Goal: Information Seeking & Learning: Learn about a topic

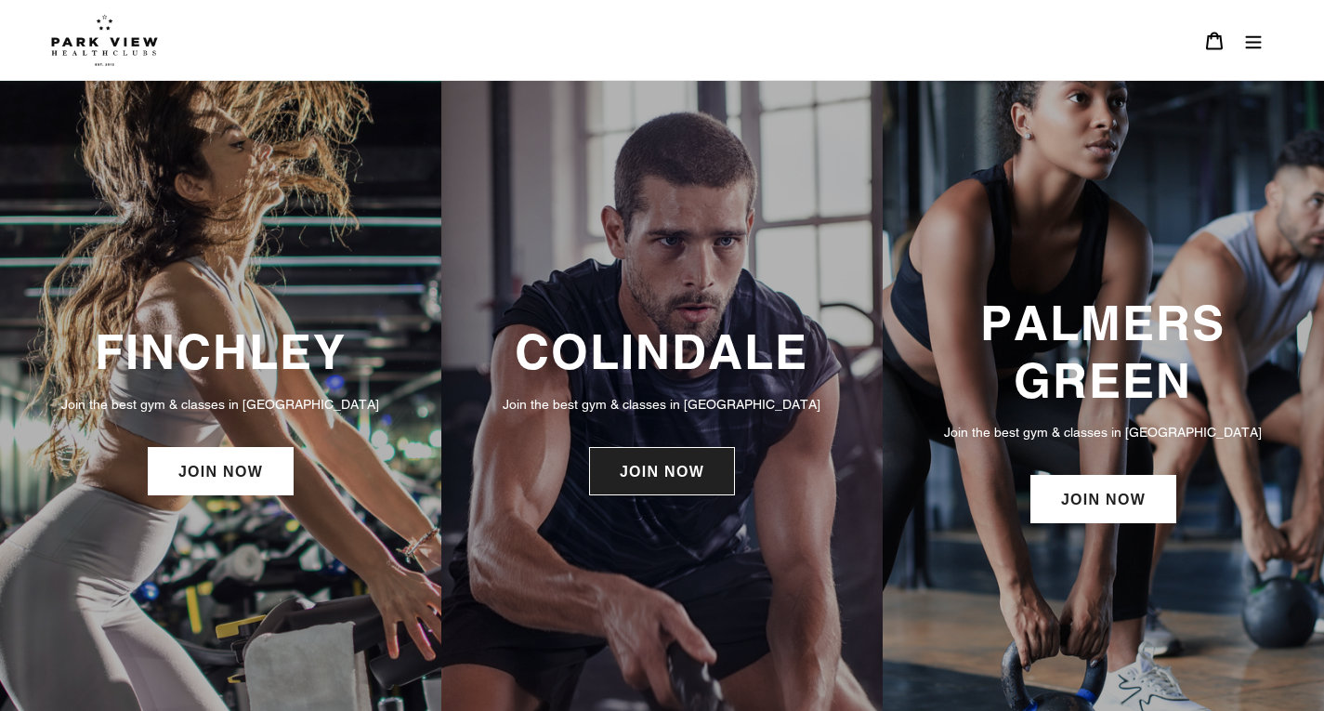
click at [640, 493] on link "JOIN NOW" at bounding box center [662, 471] width 146 height 48
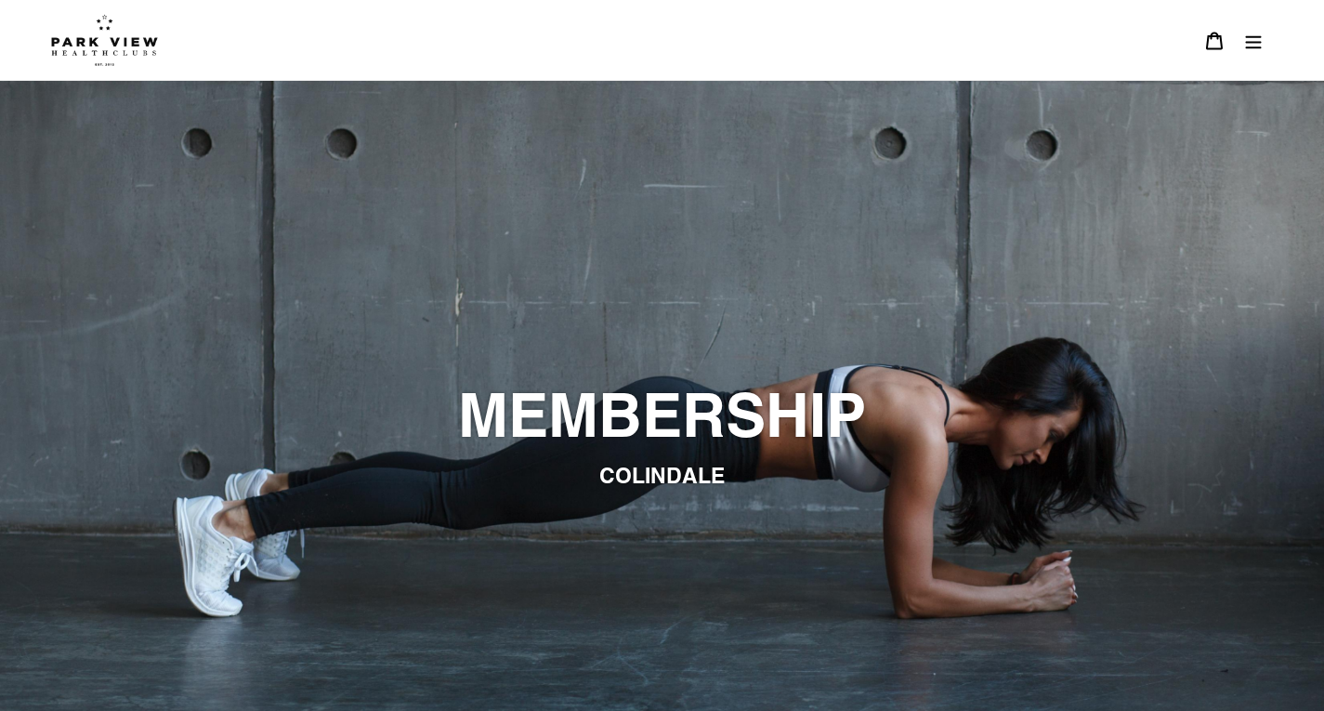
click at [1255, 45] on icon "Menu" at bounding box center [1253, 41] width 19 height 19
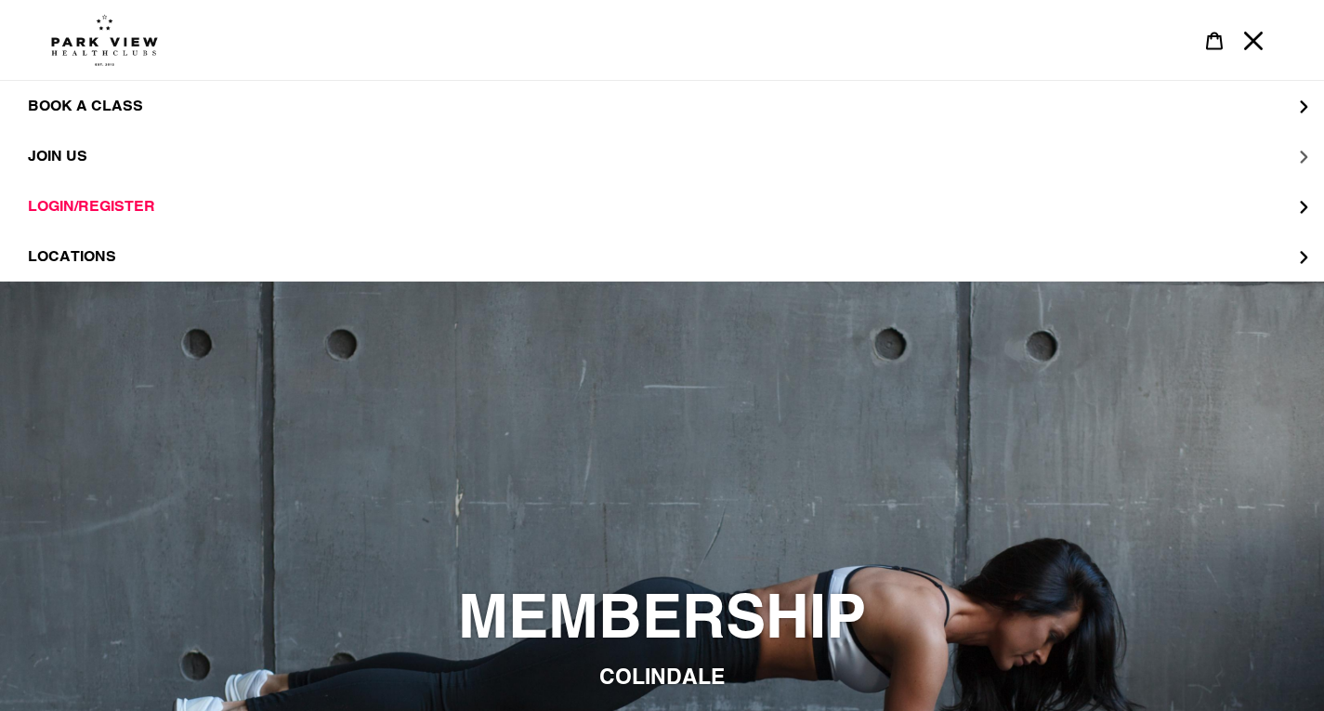
click at [37, 162] on span "JOIN US" at bounding box center [57, 156] width 59 height 18
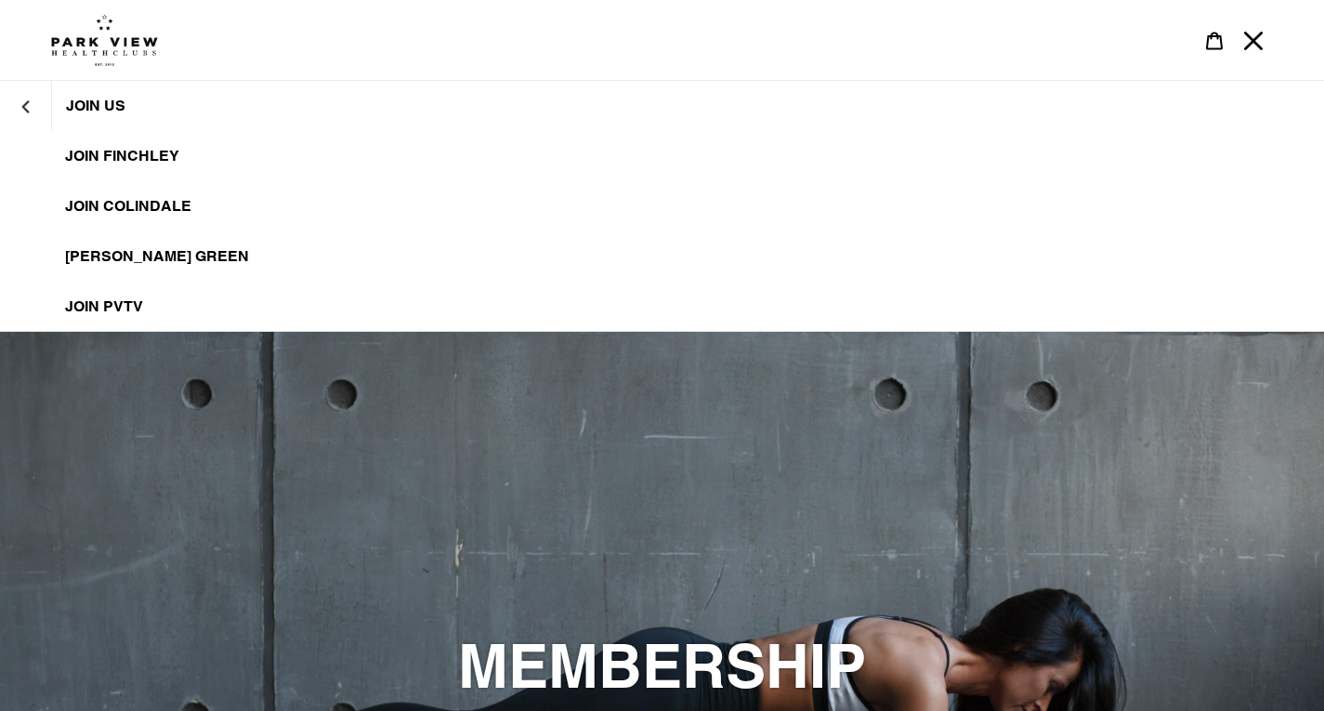
click at [153, 203] on span "JOIN Colindale" at bounding box center [128, 206] width 126 height 19
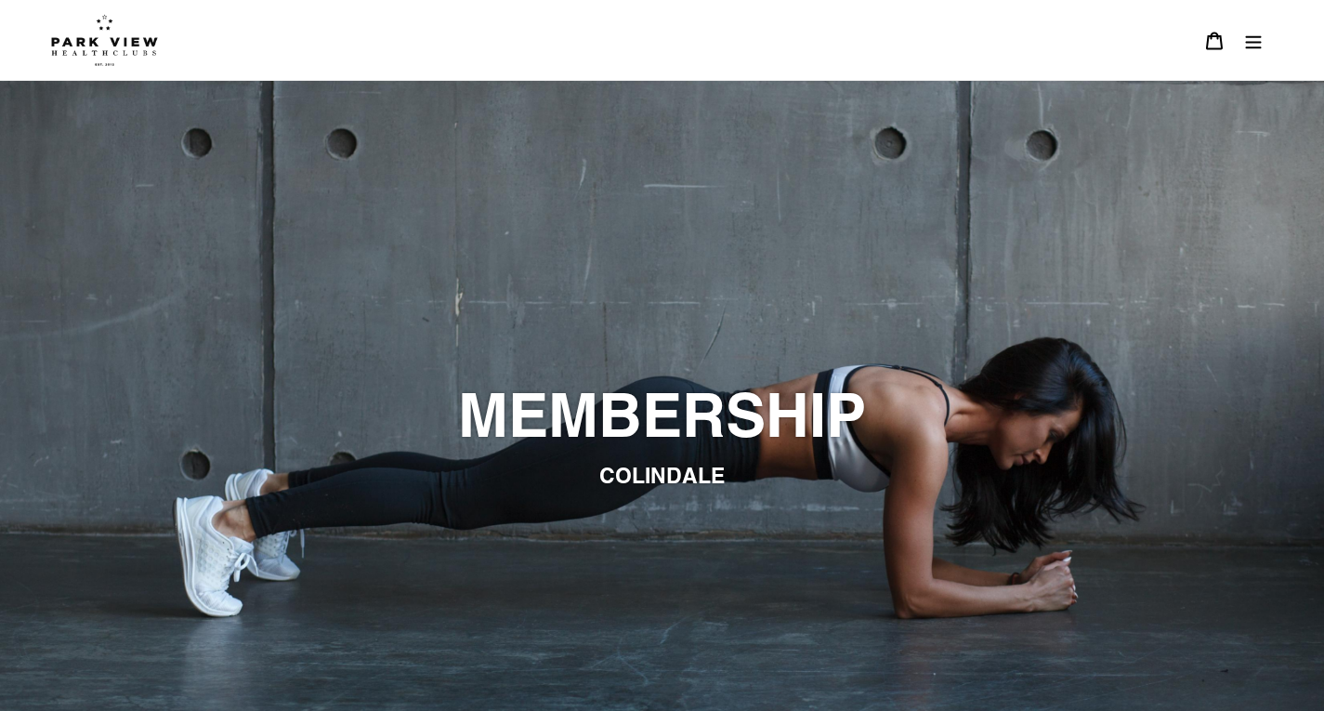
click at [1245, 54] on button "Menu" at bounding box center [1253, 40] width 39 height 40
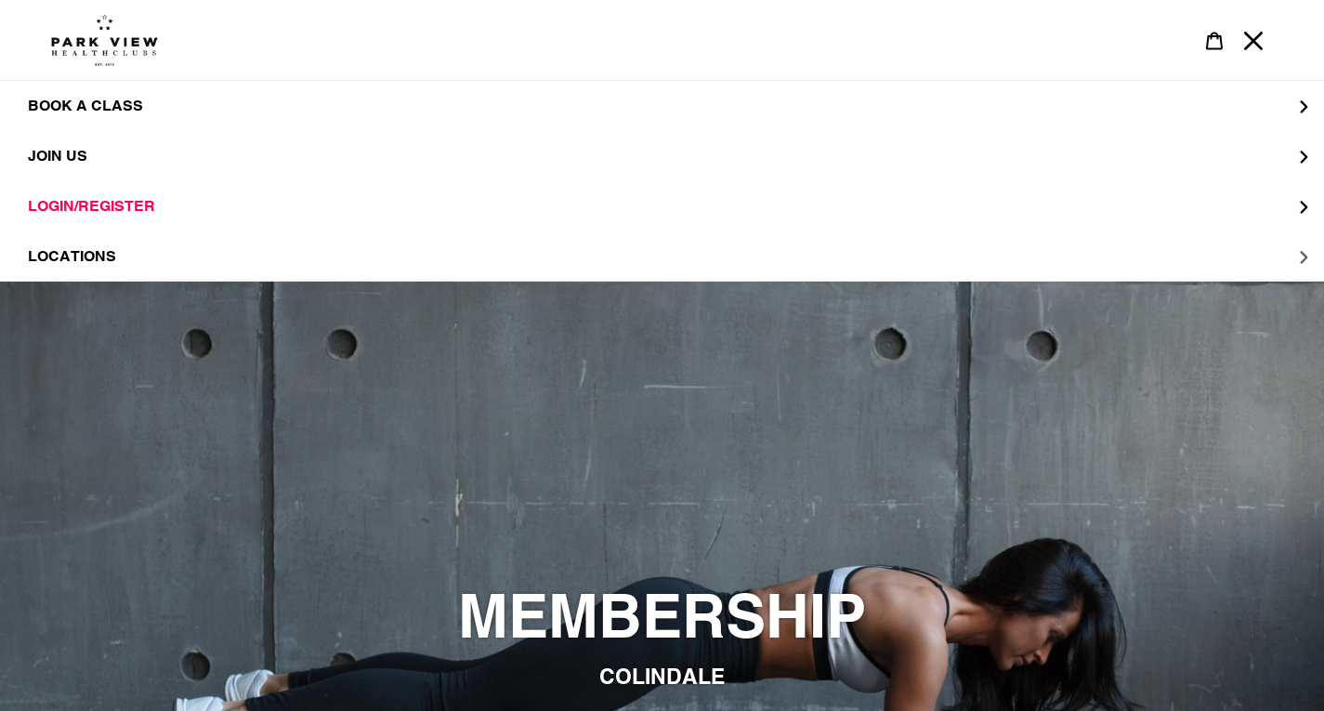
click at [122, 261] on button "LOCATIONS" at bounding box center [662, 256] width 1324 height 50
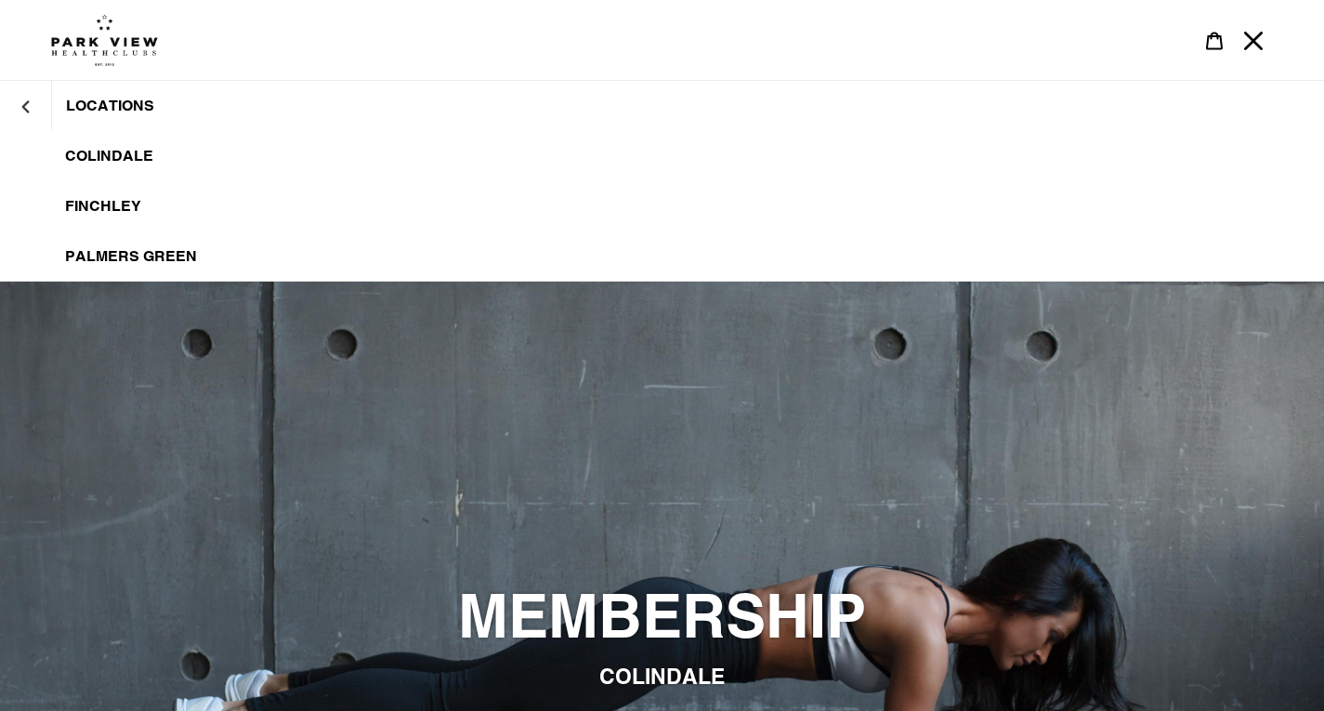
click at [111, 156] on span "Colindale" at bounding box center [109, 156] width 88 height 19
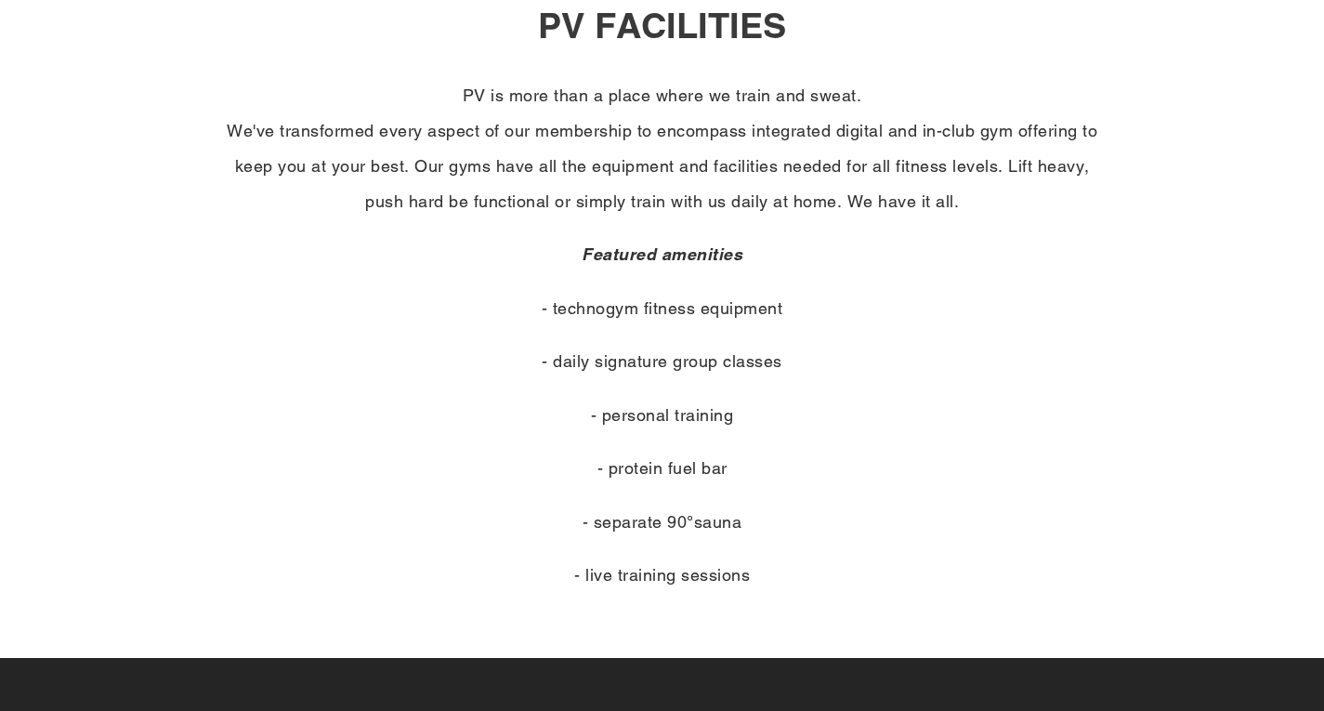
scroll to position [802, 0]
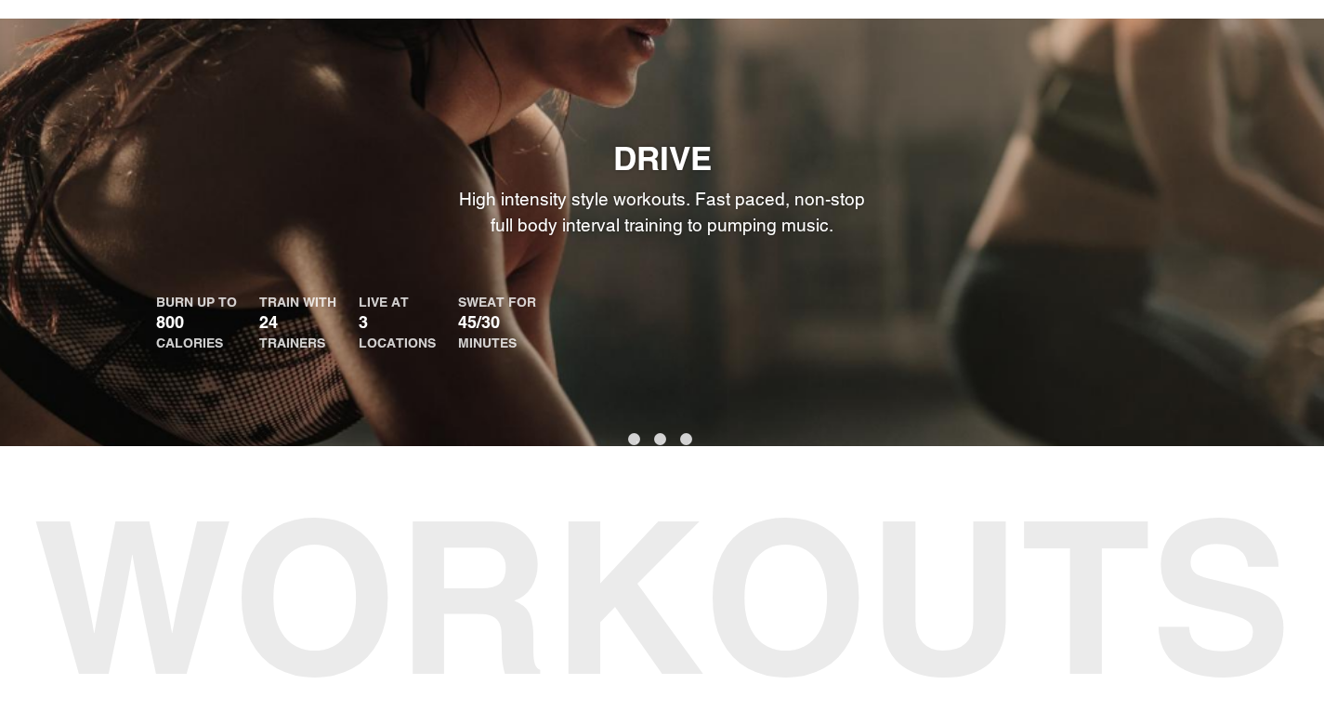
scroll to position [992, 0]
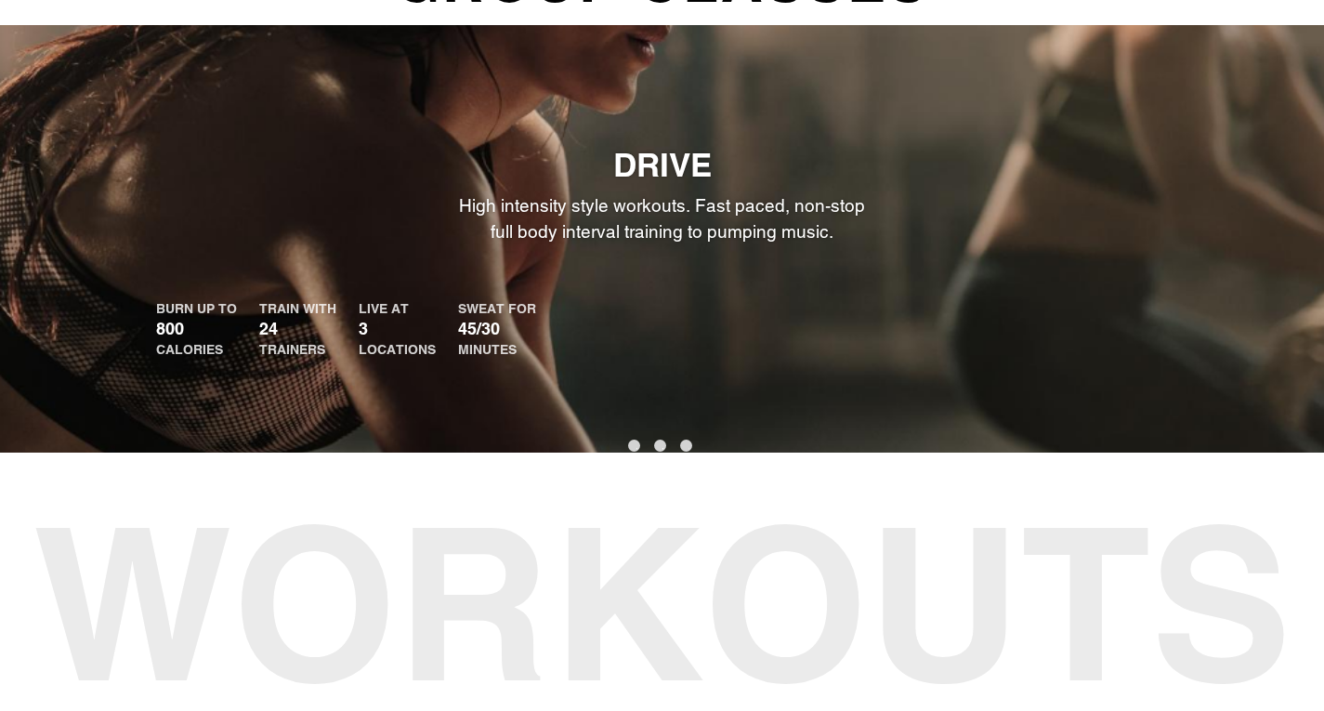
click at [666, 451] on button "2" at bounding box center [660, 445] width 12 height 12
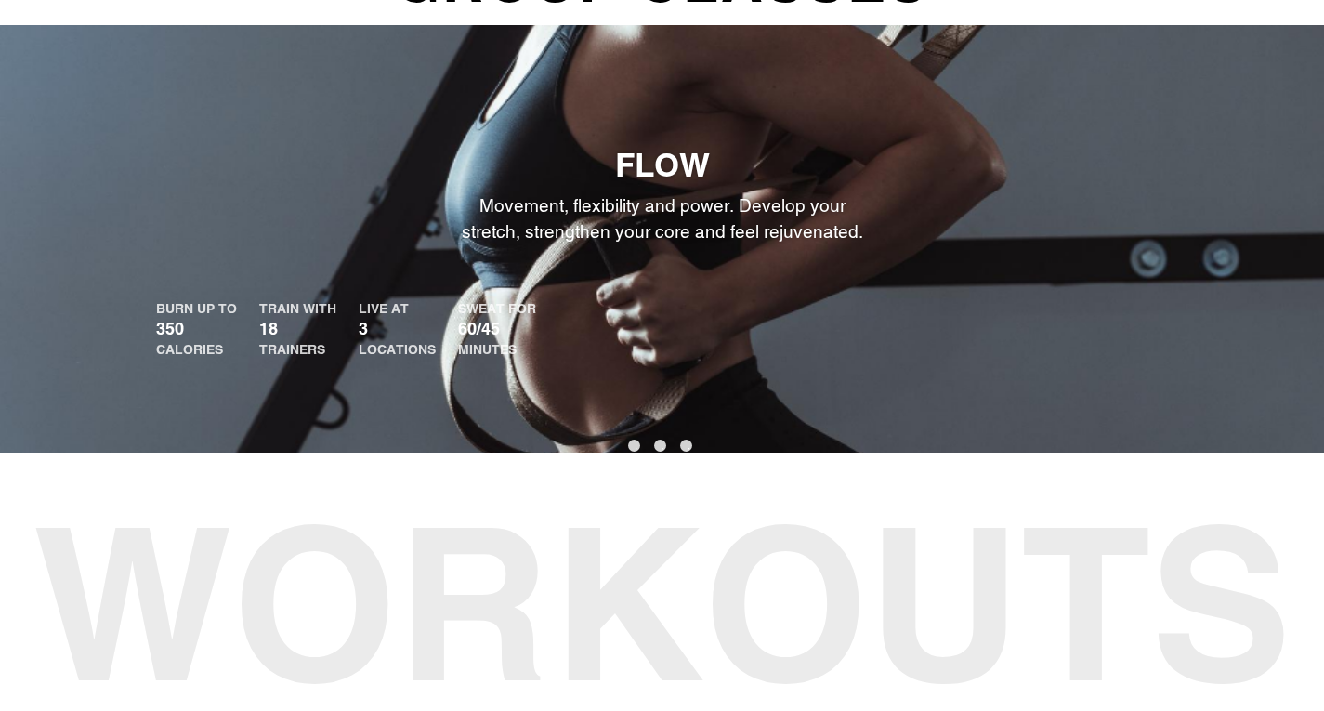
click at [680, 451] on button "3" at bounding box center [686, 445] width 12 height 12
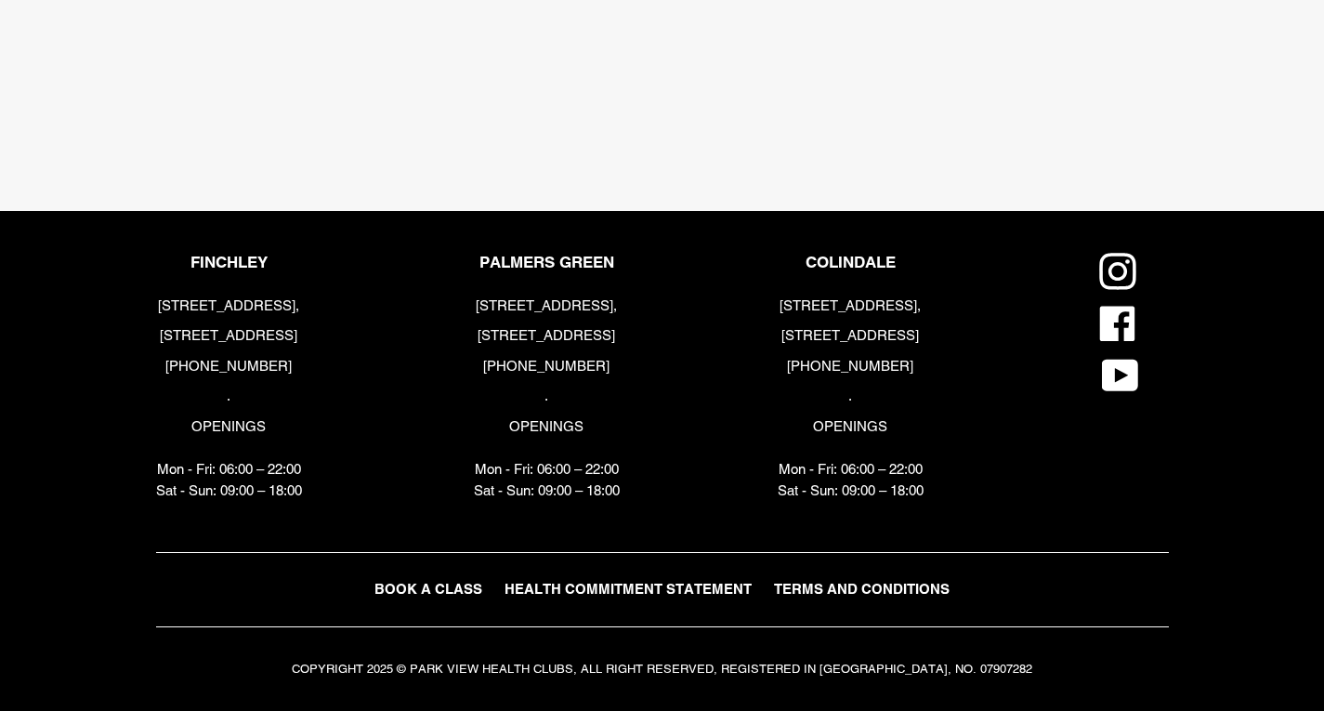
scroll to position [3897, 0]
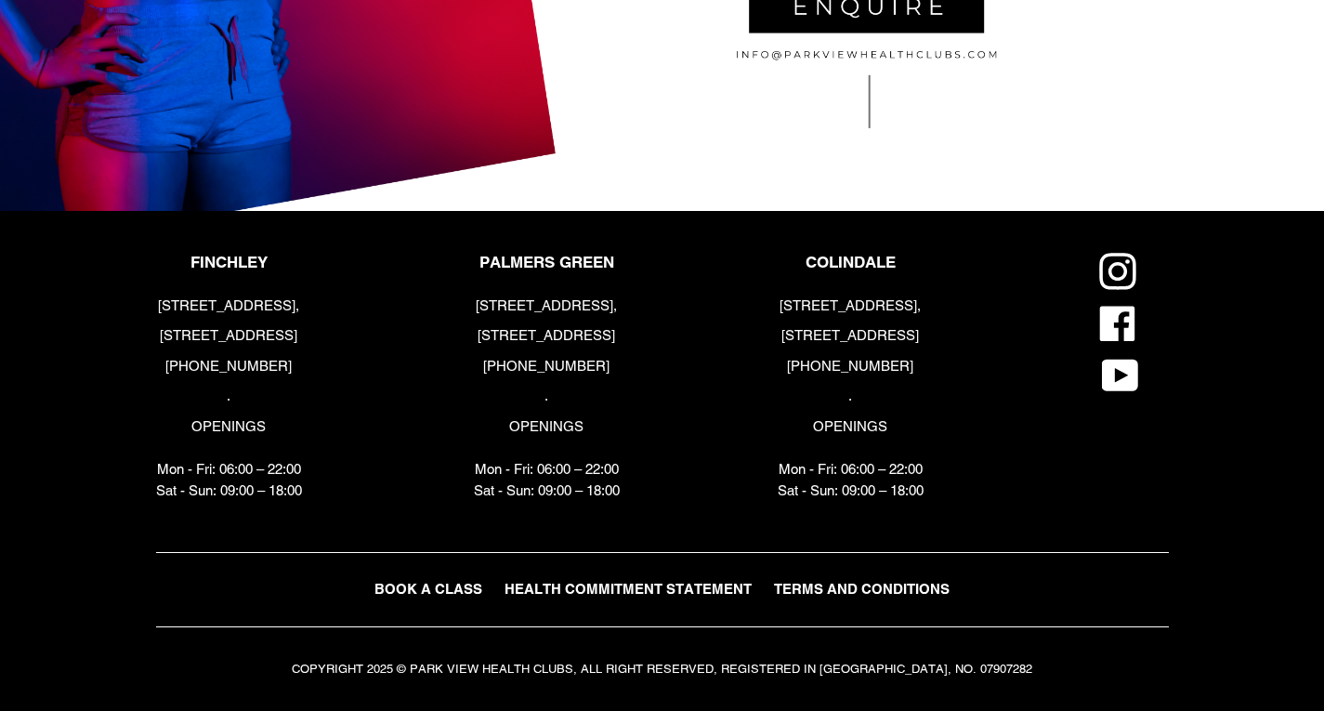
click at [854, 497] on p "Mon - Fri: 06:00 – 22:00 Sat - Sun: 09:00 – 18:00" at bounding box center [850, 480] width 146 height 42
click at [895, 502] on div "COLINDALE 6 Heath Parade, London, NW9 5ZN +44 (0) 2034418282 . OPENINGS Mon - F…" at bounding box center [850, 381] width 146 height 257
click at [828, 499] on p "Mon - Fri: 06:00 – 22:00 Sat - Sun: 09:00 – 18:00" at bounding box center [850, 480] width 146 height 42
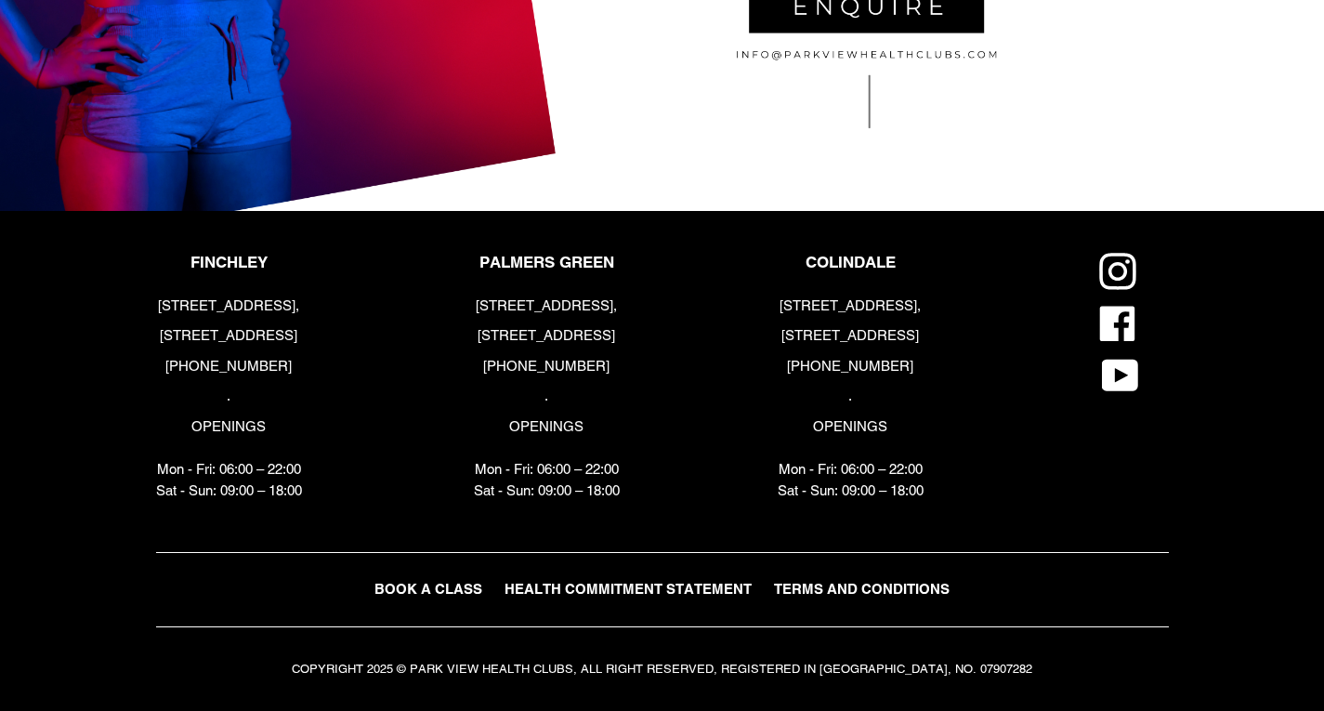
click at [858, 501] on p "Mon - Fri: 06:00 – 22:00 Sat - Sun: 09:00 – 18:00" at bounding box center [850, 480] width 146 height 42
click at [914, 502] on div "COLINDALE 6 Heath Parade, London, NW9 5ZN +44 (0) 2034418282 . OPENINGS Mon - F…" at bounding box center [850, 381] width 146 height 257
click at [908, 500] on p "Mon - Fri: 06:00 – 22:00 Sat - Sun: 09:00 – 18:00" at bounding box center [850, 480] width 146 height 42
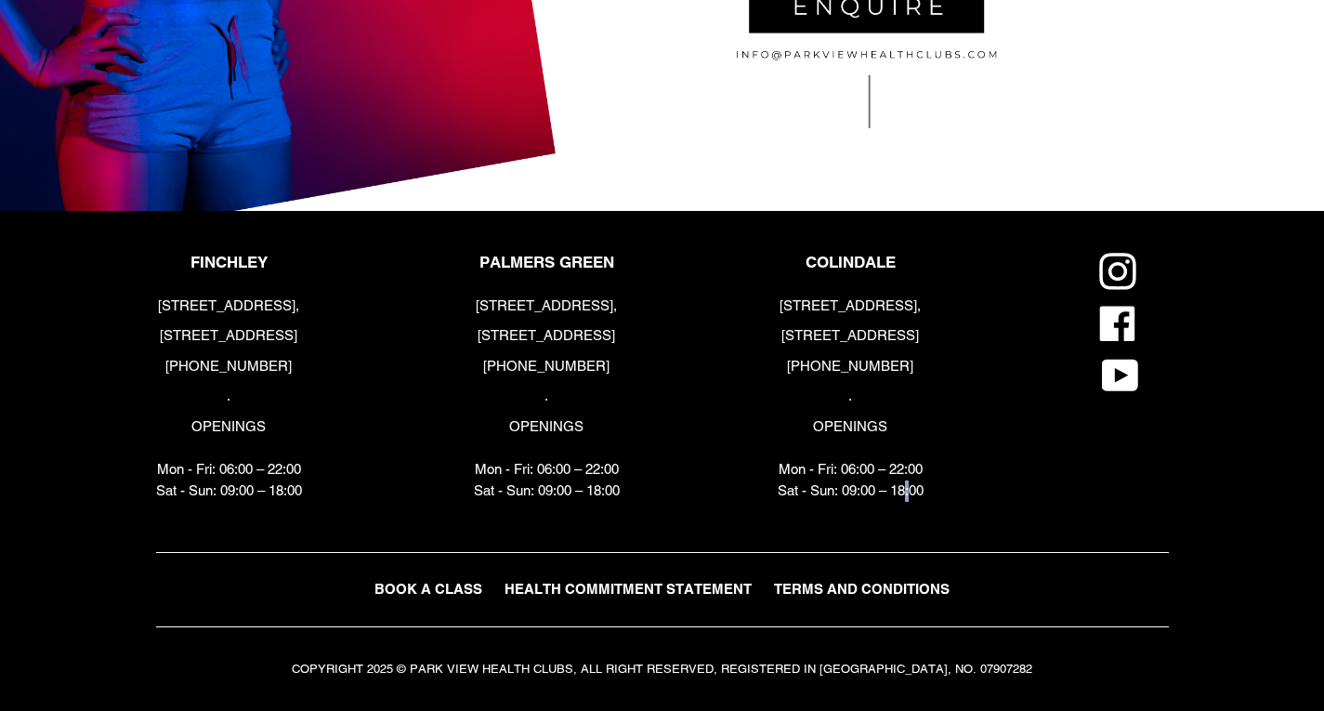
click at [908, 500] on p "Mon - Fri: 06:00 – 22:00 Sat - Sun: 09:00 – 18:00" at bounding box center [850, 480] width 146 height 42
click at [827, 484] on p "Mon - Fri: 06:00 – 22:00 Sat - Sun: 09:00 – 18:00" at bounding box center [850, 480] width 146 height 42
click at [860, 511] on div "FINCHLEY 183-191 Ballards Lane, London, N3 1LP +44 (0) 2083461446 . OPENINGS Mo…" at bounding box center [611, 402] width 911 height 299
click at [860, 499] on p "Mon - Fri: 06:00 – 22:00 Sat - Sun: 09:00 – 18:00" at bounding box center [850, 480] width 146 height 42
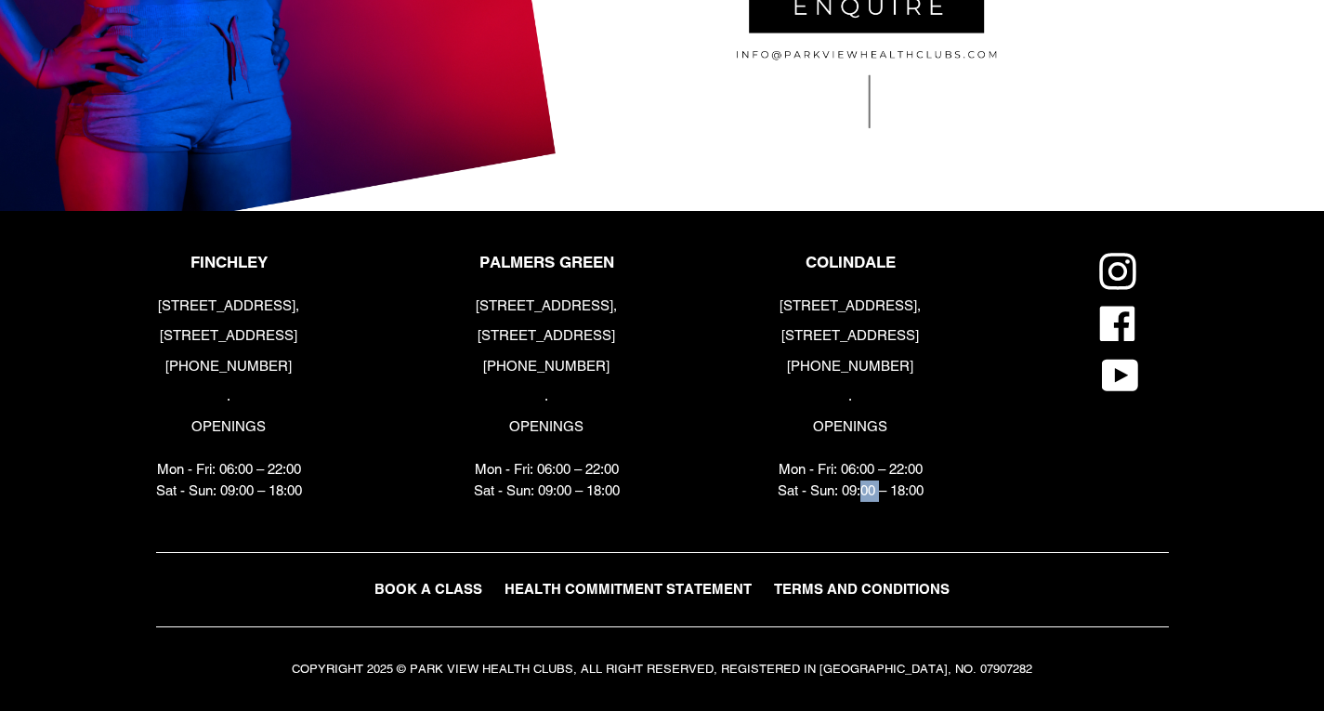
click at [860, 499] on p "Mon - Fri: 06:00 – 22:00 Sat - Sun: 09:00 – 18:00" at bounding box center [850, 480] width 146 height 42
click at [923, 498] on p "Mon - Fri: 06:00 – 22:00 Sat - Sun: 09:00 – 18:00" at bounding box center [850, 480] width 146 height 42
click at [907, 500] on p "Mon - Fri: 06:00 – 22:00 Sat - Sun: 09:00 – 18:00" at bounding box center [850, 480] width 146 height 42
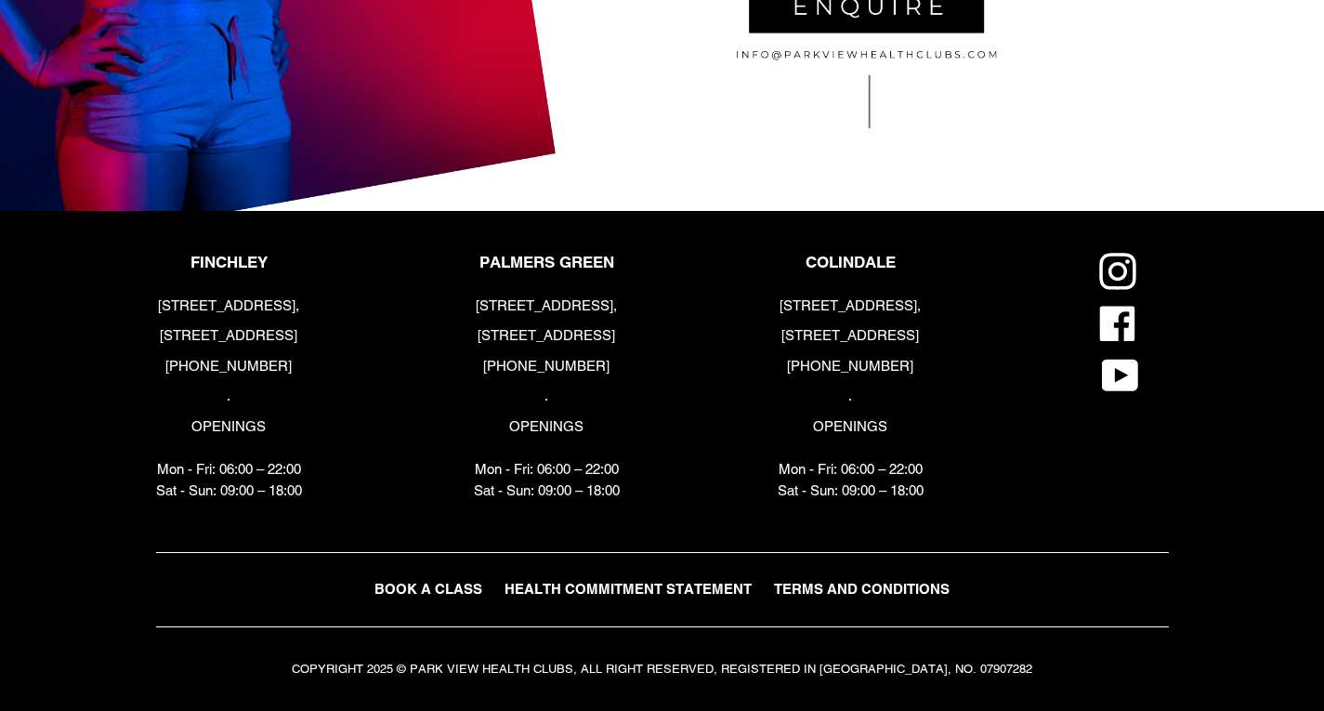
click at [699, 599] on link "HEALTH COMMITMENT STATEMENT" at bounding box center [628, 589] width 266 height 27
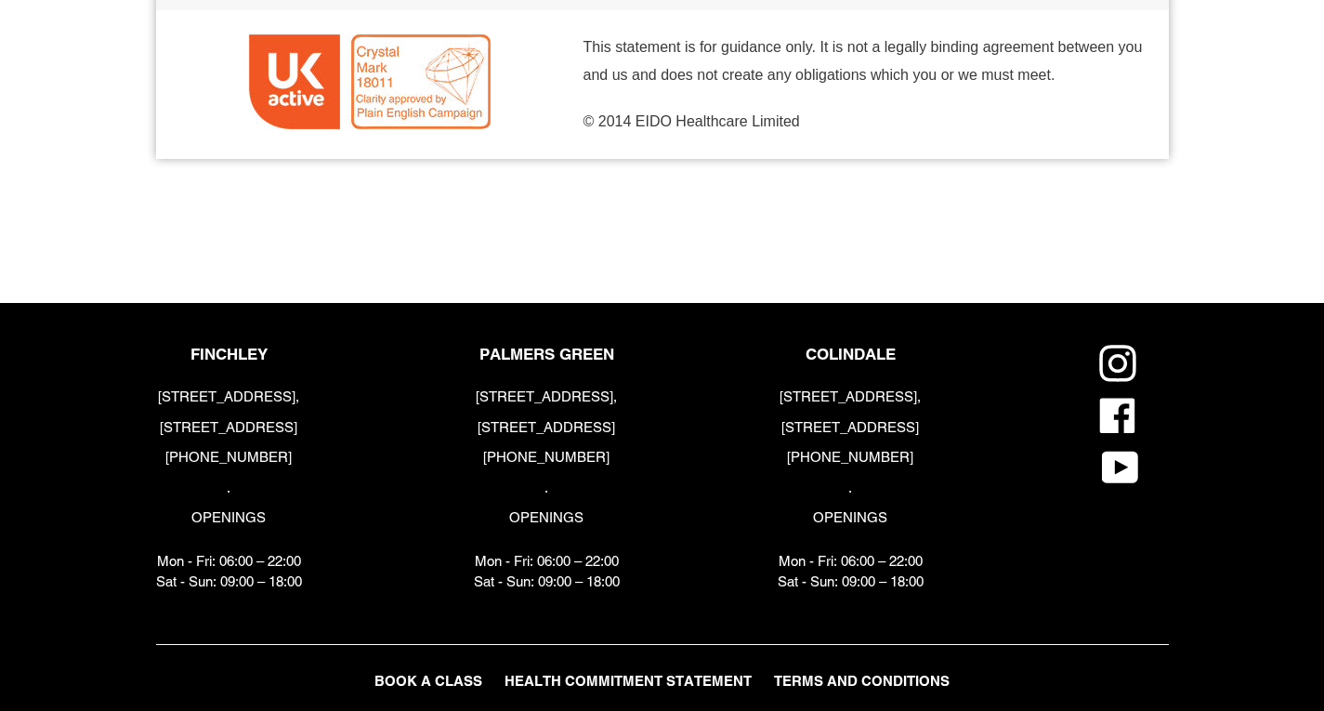
scroll to position [1029, 0]
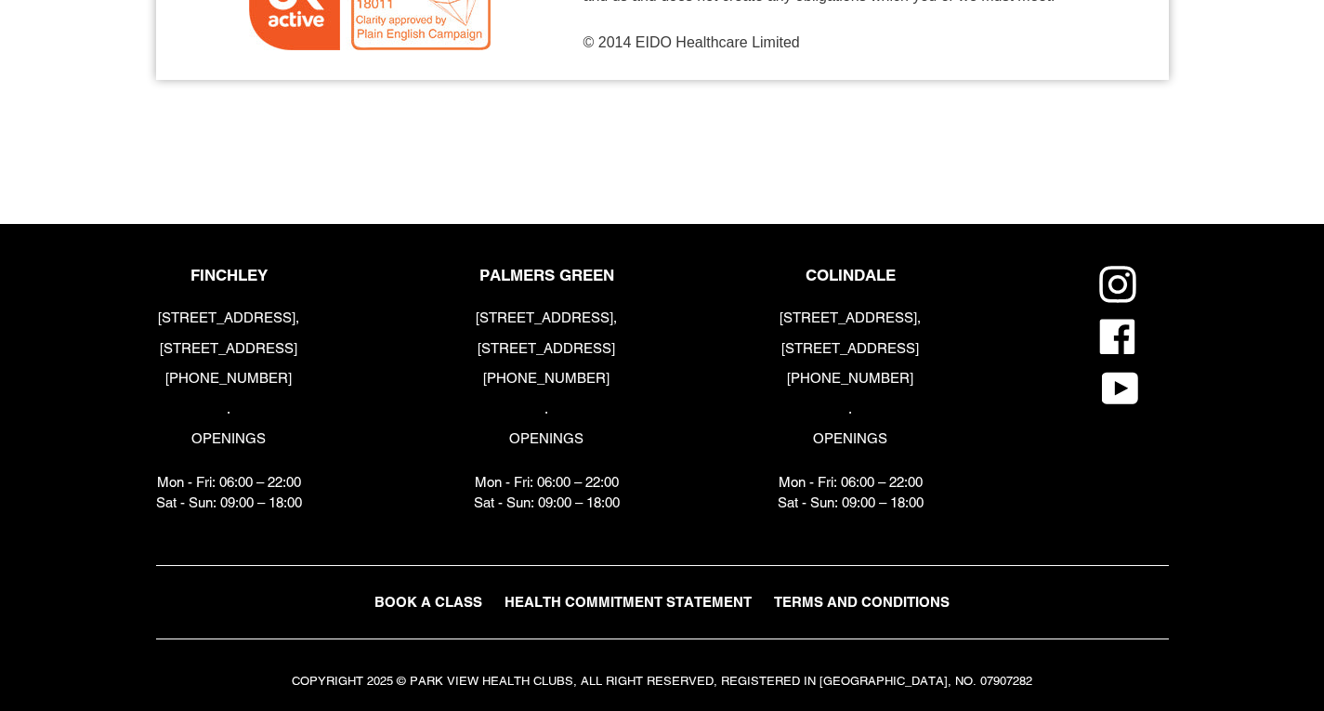
click at [811, 572] on nav "BOOK A CLASS HEALTH COMMITMENT STATEMENT TERMS AND CONDITIONS PVTV T&C" at bounding box center [662, 602] width 1012 height 75
click at [833, 612] on nav "BOOK A CLASS HEALTH COMMITMENT STATEMENT TERMS AND CONDITIONS PVTV T&C" at bounding box center [662, 602] width 1012 height 75
click at [833, 611] on nav "BOOK A CLASS HEALTH COMMITMENT STATEMENT TERMS AND CONDITIONS PVTV T&C" at bounding box center [662, 602] width 1012 height 75
click at [833, 604] on nav "BOOK A CLASS HEALTH COMMITMENT STATEMENT TERMS AND CONDITIONS PVTV T&C" at bounding box center [662, 602] width 1012 height 75
click at [837, 594] on span "TERMS AND CONDITIONS" at bounding box center [862, 602] width 176 height 16
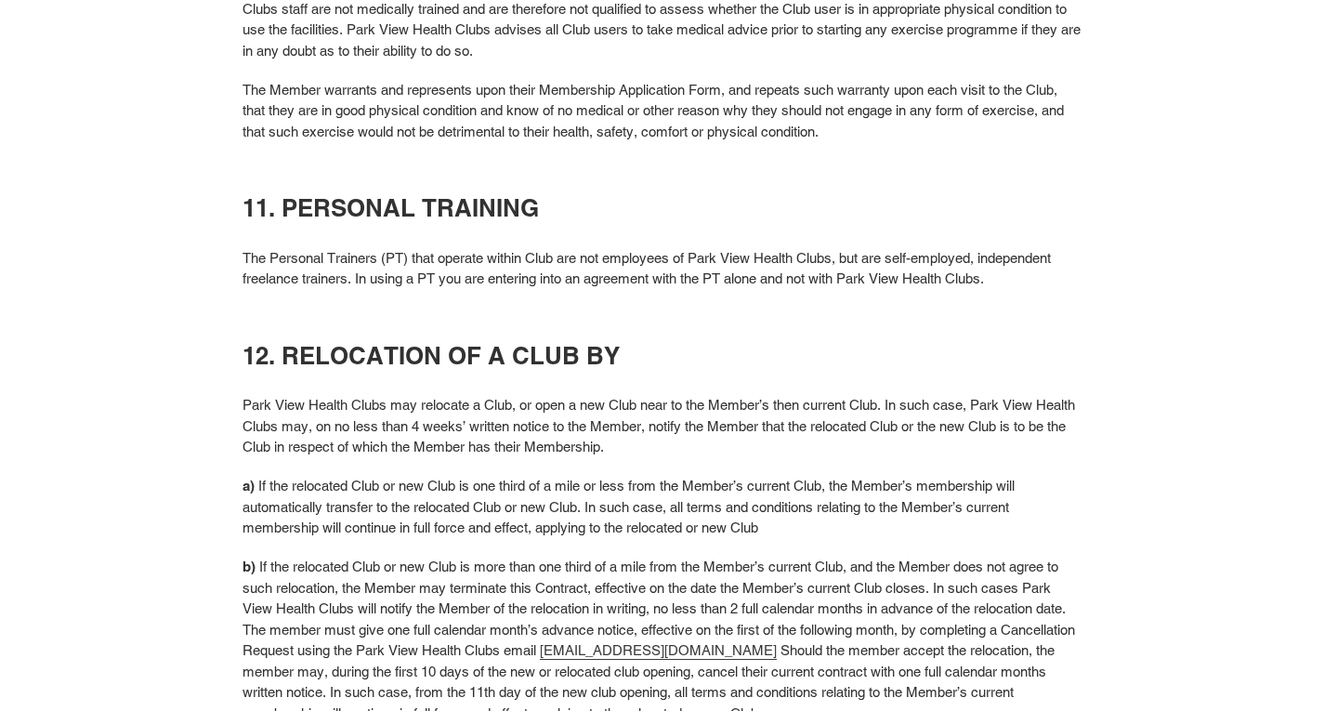
scroll to position [4365, 0]
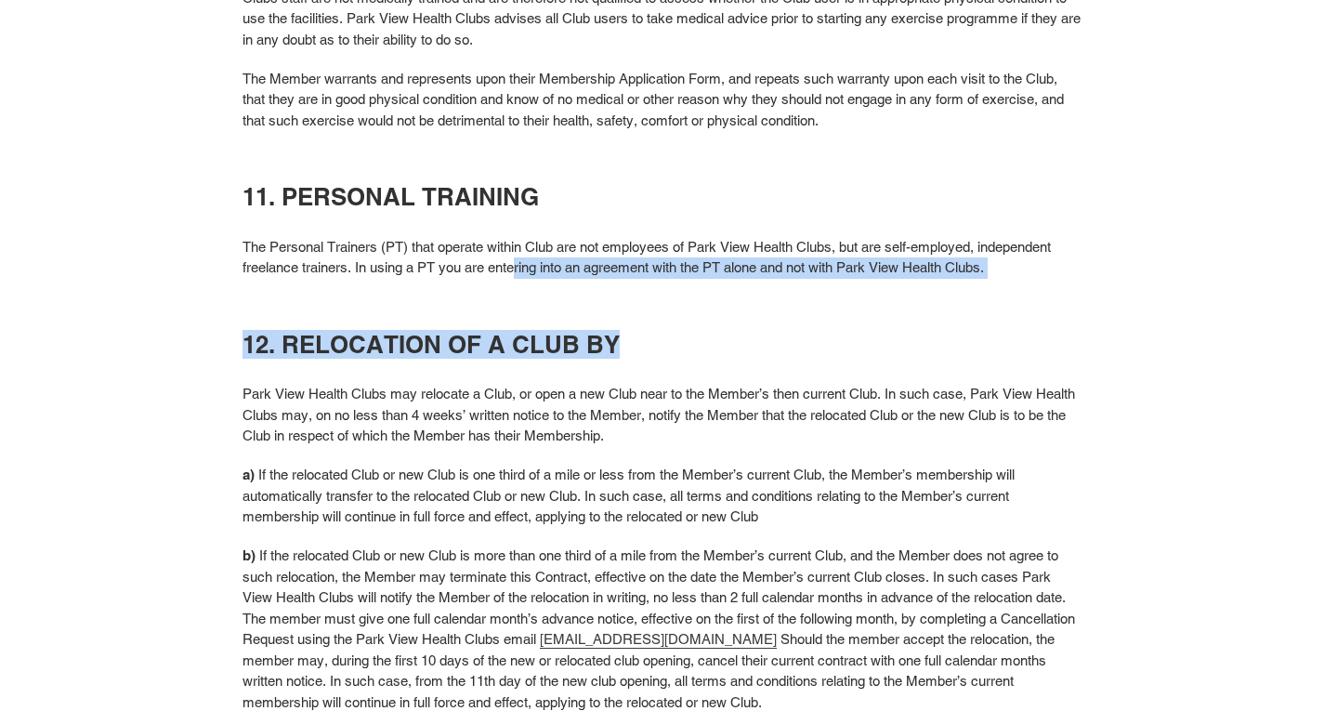
drag, startPoint x: 517, startPoint y: 274, endPoint x: 778, endPoint y: 320, distance: 265.1
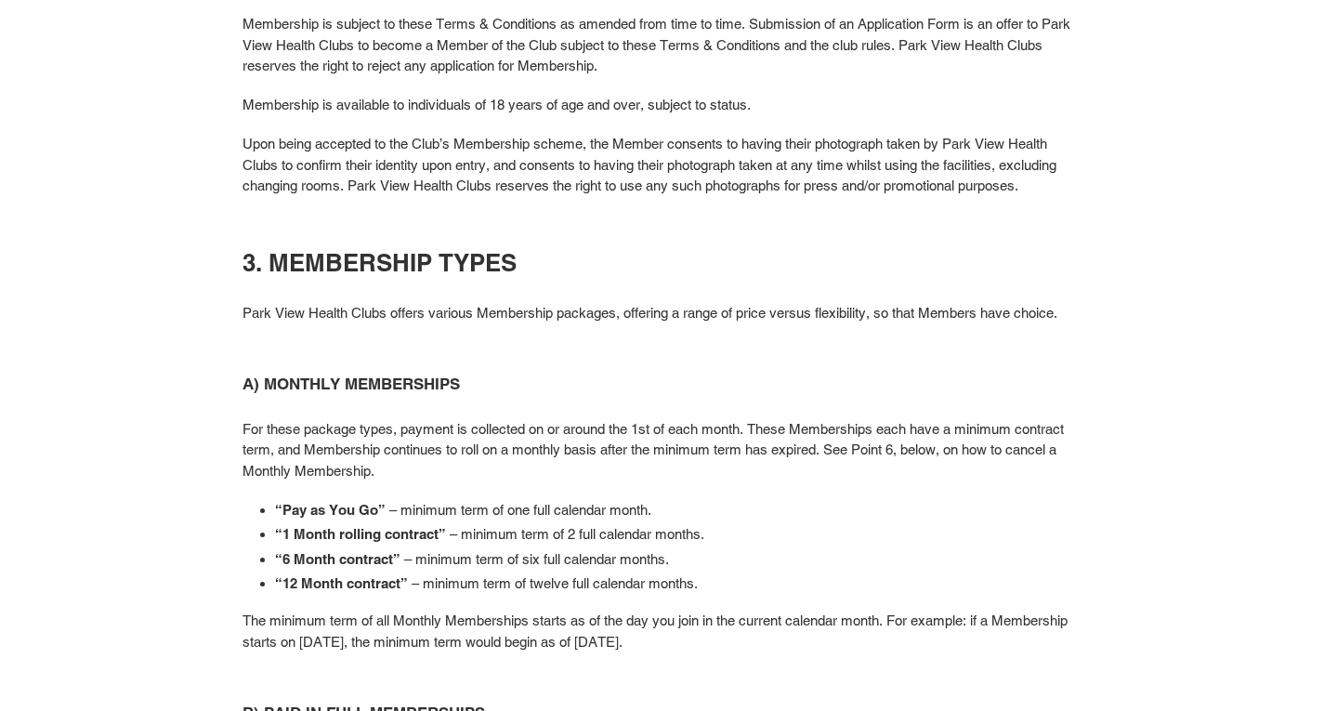
scroll to position [0, 0]
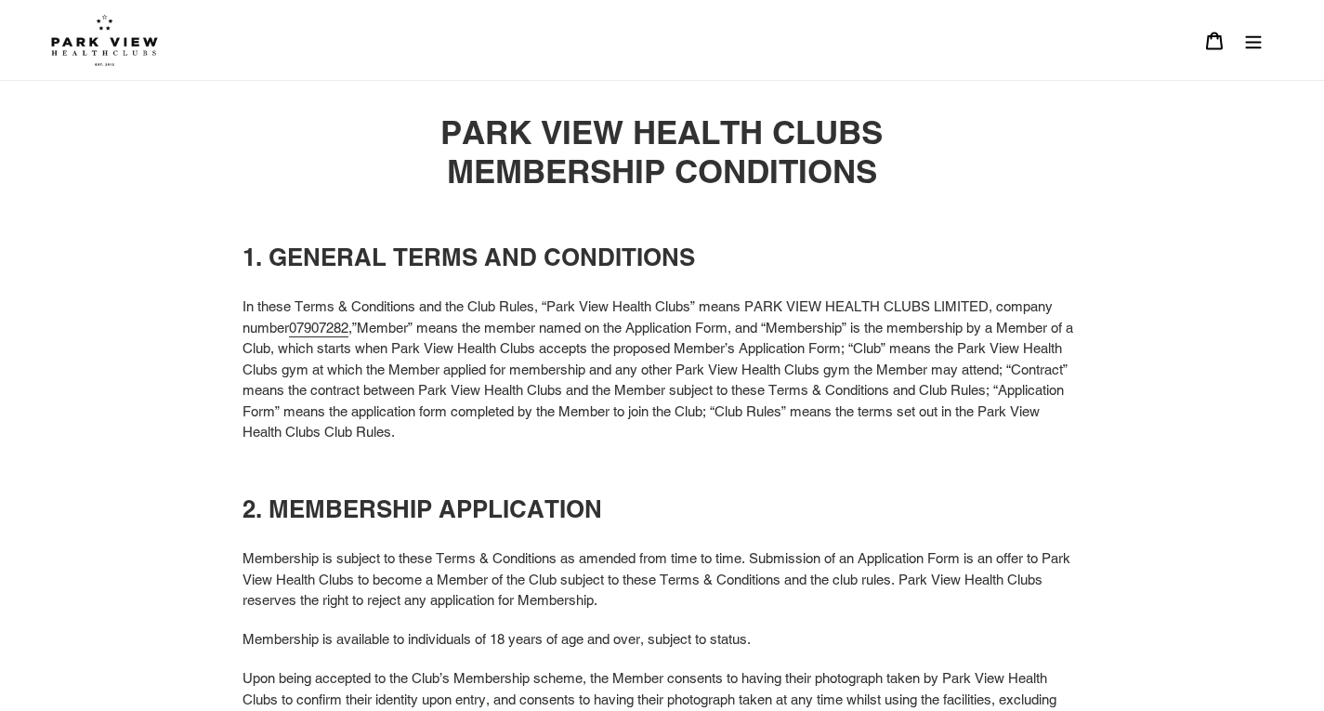
click at [164, 31] on link at bounding box center [645, 40] width 1189 height 52
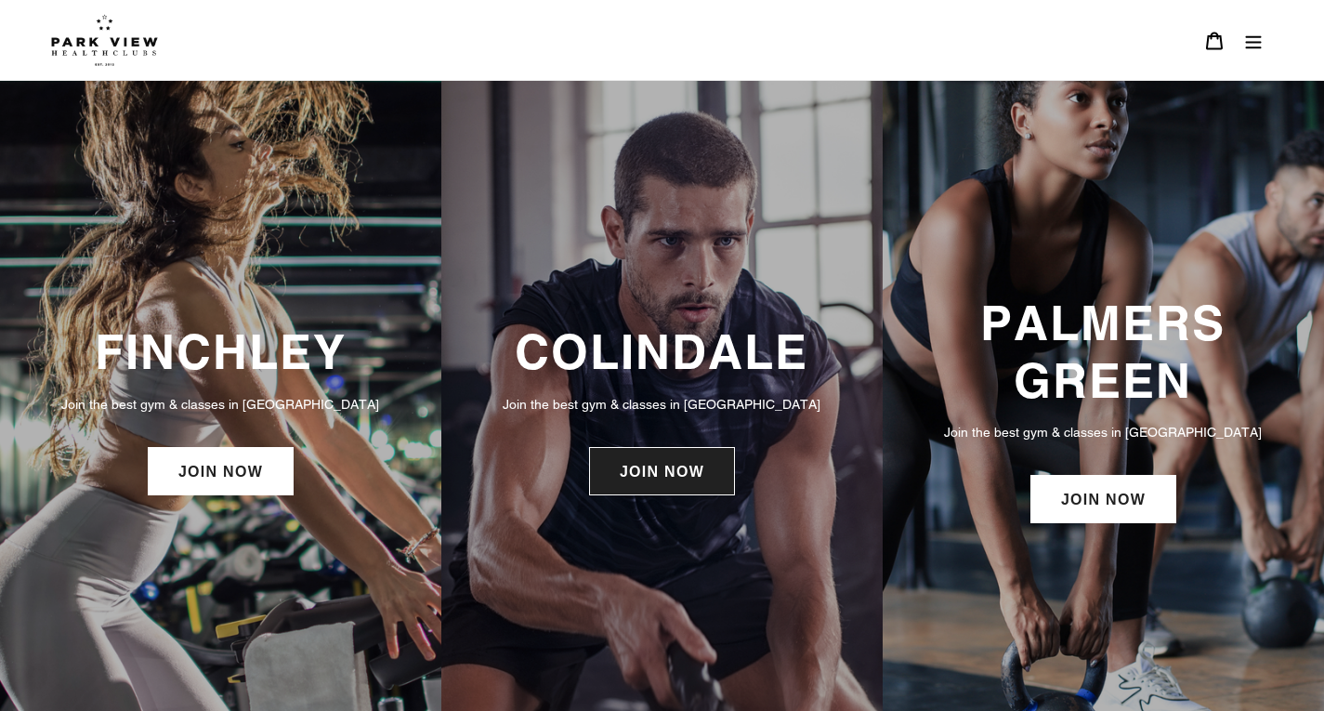
click at [673, 478] on link "JOIN NOW" at bounding box center [662, 471] width 146 height 48
